Goal: Information Seeking & Learning: Find specific page/section

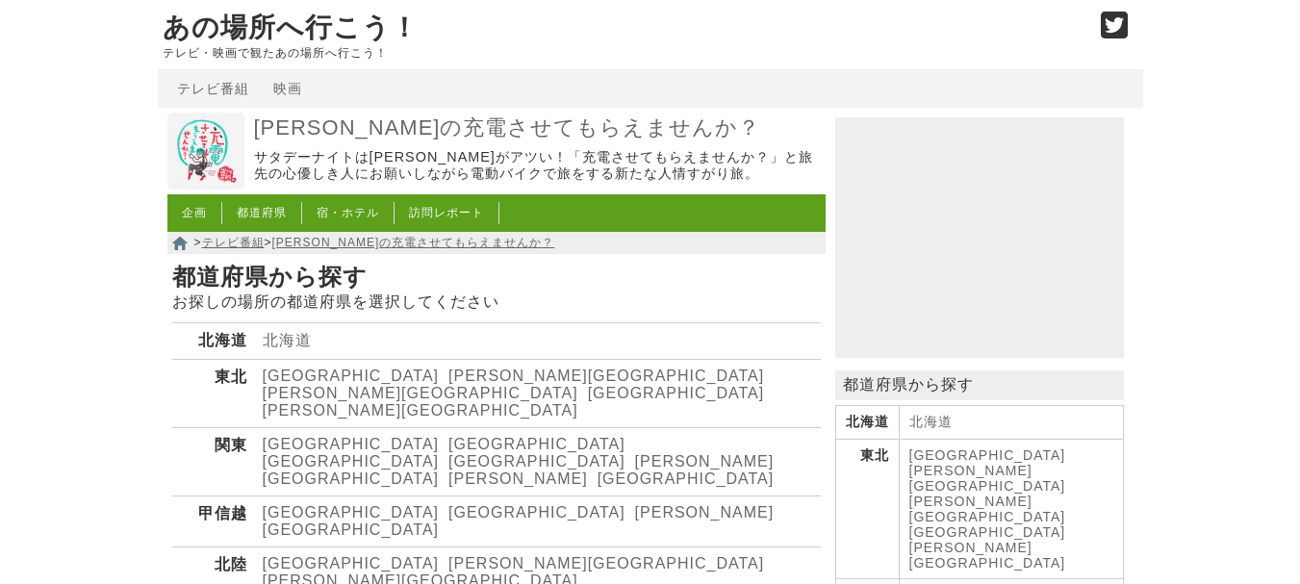
scroll to position [385, 0]
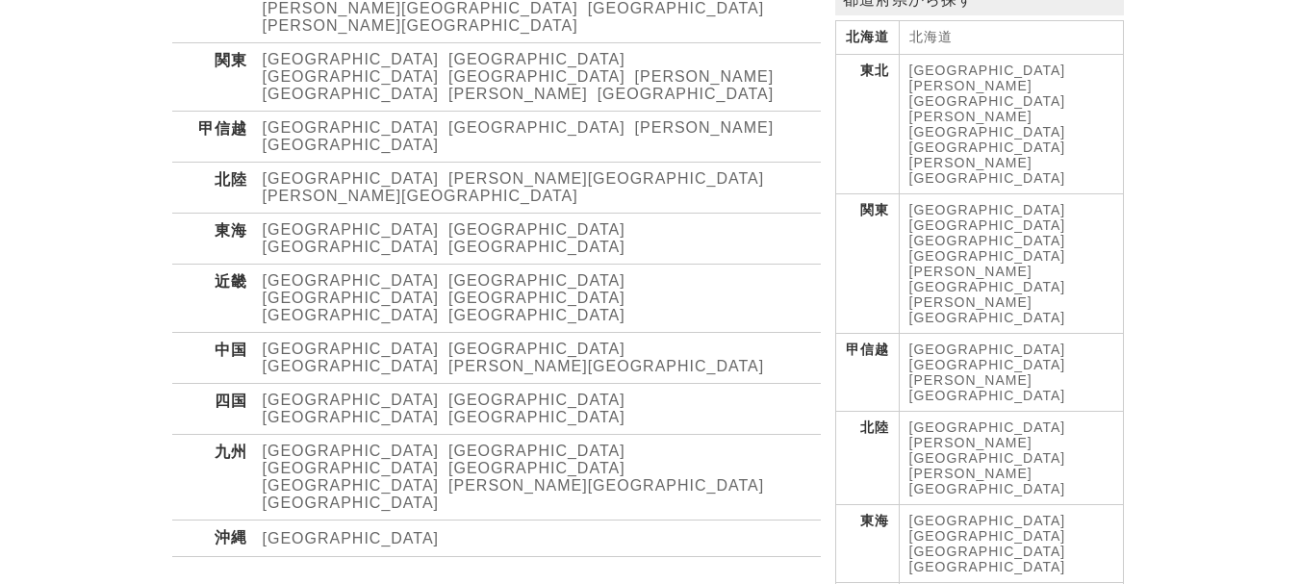
click at [398, 460] on link "[GEOGRAPHIC_DATA]" at bounding box center [351, 468] width 177 height 16
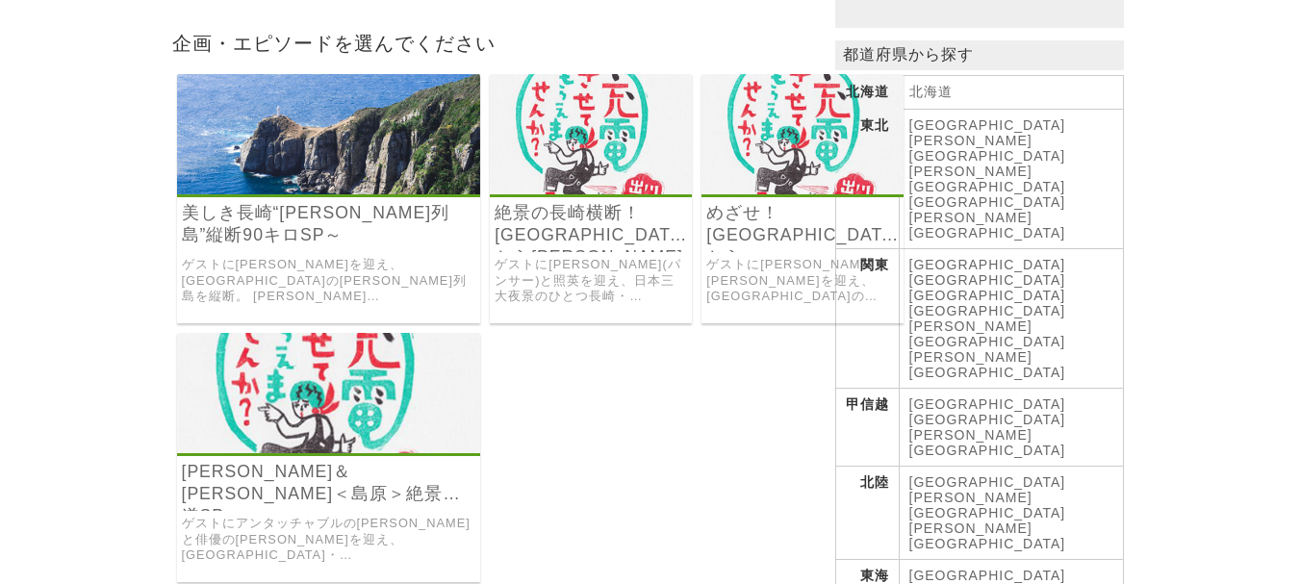
scroll to position [385, 0]
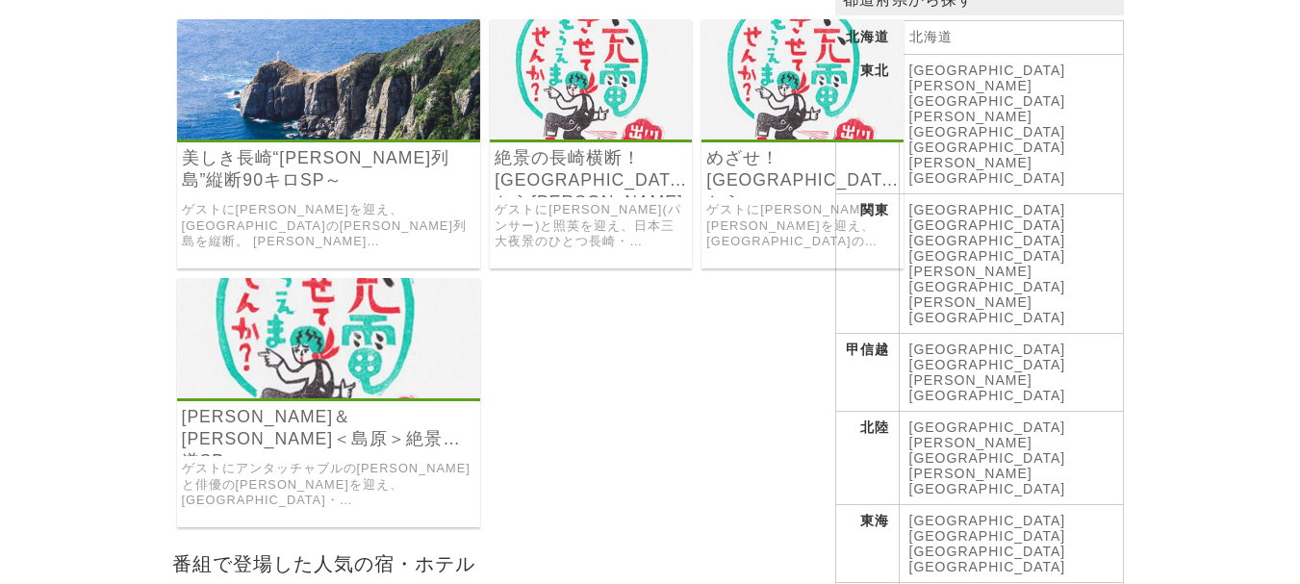
click at [299, 406] on link "[PERSON_NAME]＆[PERSON_NAME]＜島原＞絶景街道SP" at bounding box center [329, 428] width 295 height 44
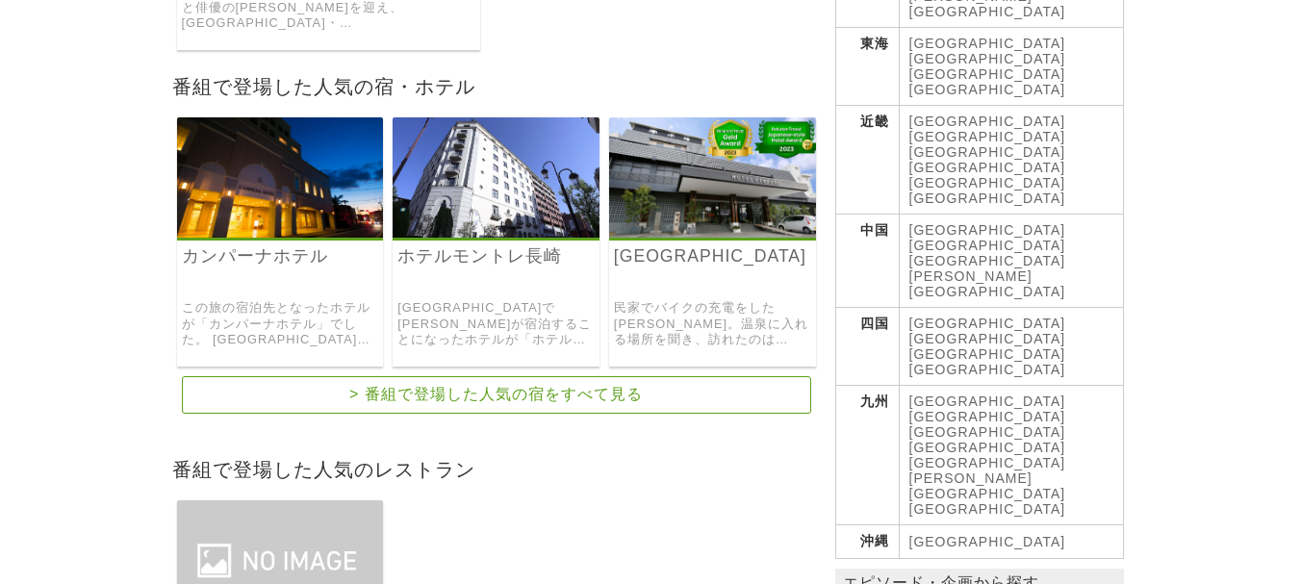
scroll to position [866, 0]
